Goal: Task Accomplishment & Management: Complete application form

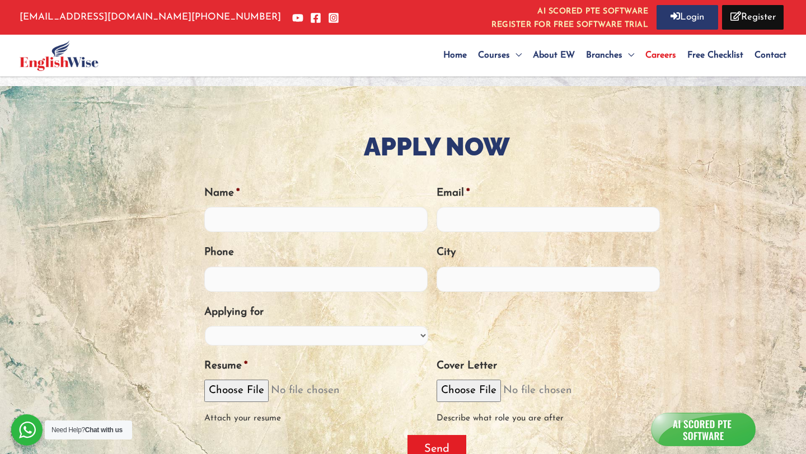
scroll to position [298, 0]
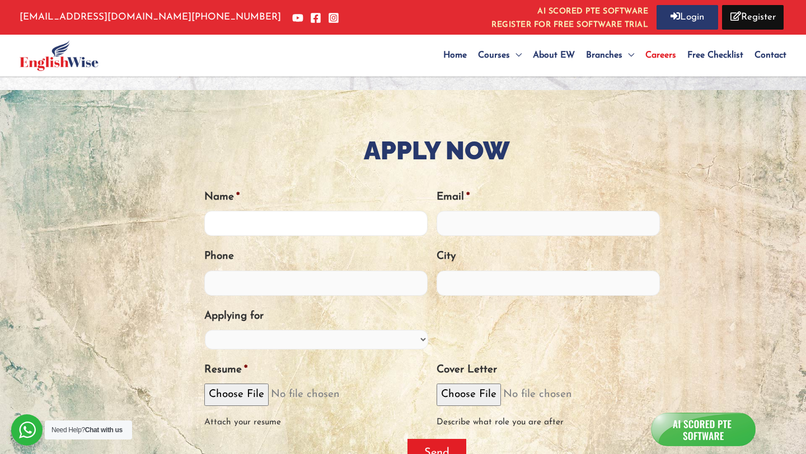
click at [305, 225] on input "Name *" at bounding box center [315, 223] width 223 height 25
type input "[PERSON_NAME]"
type input "[EMAIL_ADDRESS][DOMAIN_NAME]"
type input "09836435246"
type input "[DEMOGRAPHIC_DATA] Nagar"
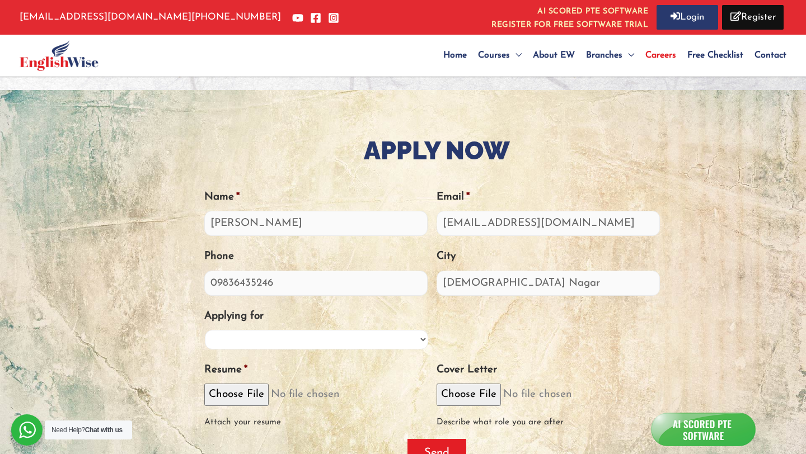
click at [303, 339] on select "PTE Trainer IELTS Trainer OET Trainer PTE/IELTS Sales Consultant Branch Manager…" at bounding box center [316, 340] width 223 height 20
select select "Training Manager"
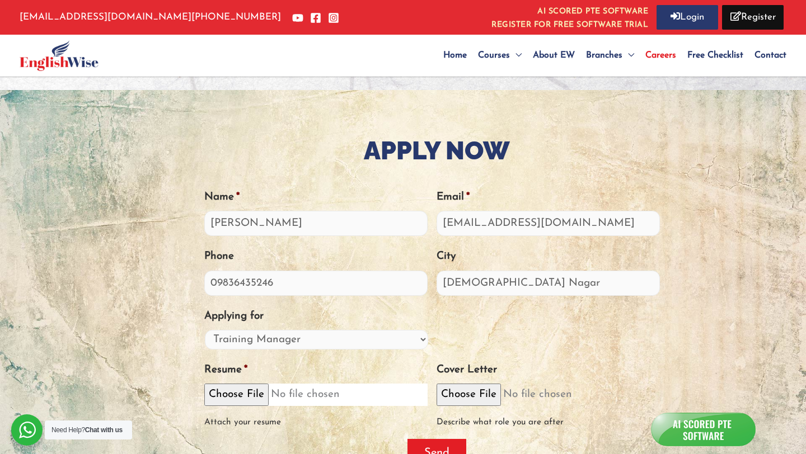
click at [242, 394] on input "Resume *" at bounding box center [315, 395] width 223 height 22
type input "C:\fakepath\[PERSON_NAME].pdf"
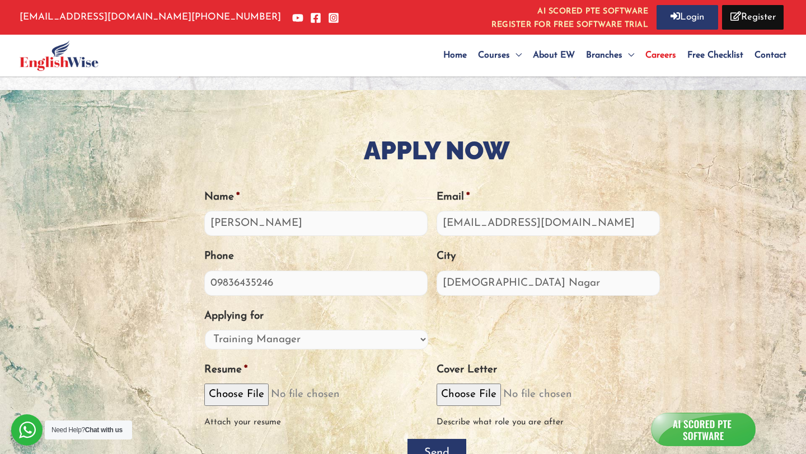
click at [434, 448] on input "Send" at bounding box center [436, 453] width 59 height 28
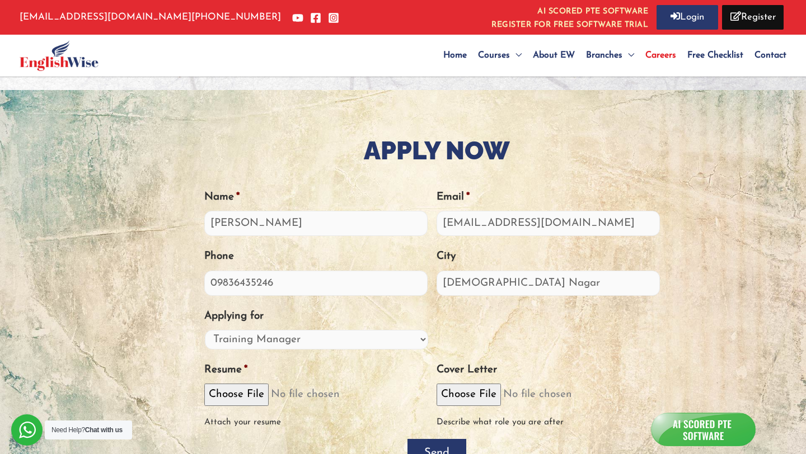
click at [449, 449] on input "Send" at bounding box center [436, 453] width 59 height 28
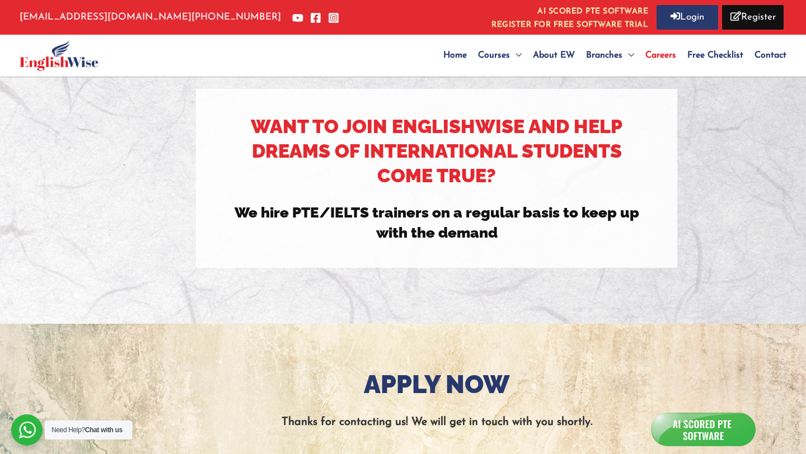
scroll to position [0, 0]
